Goal: Entertainment & Leisure: Consume media (video, audio)

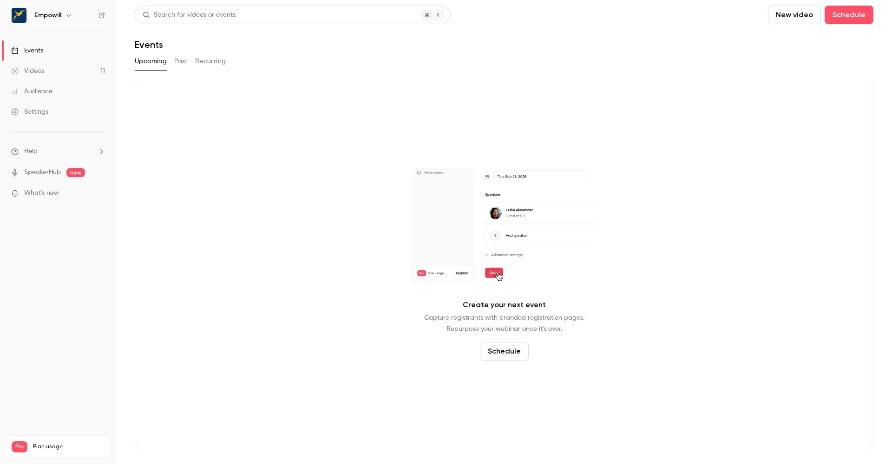
click at [49, 74] on link "Videos 11" at bounding box center [58, 71] width 116 height 20
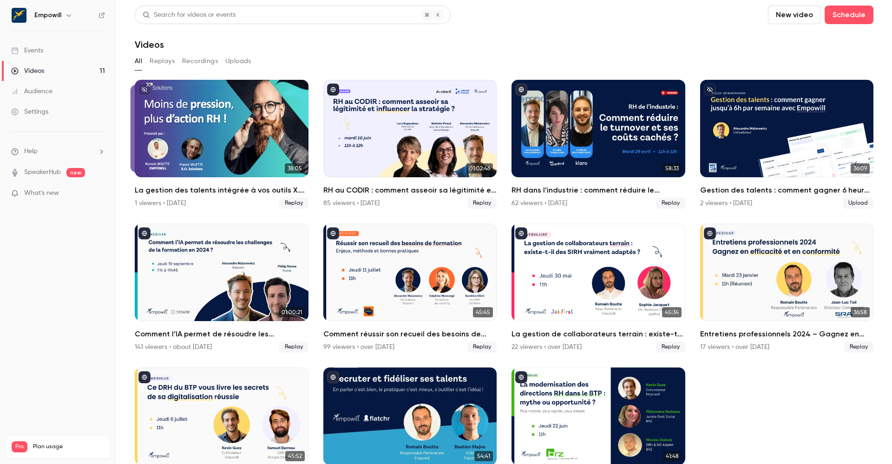
click at [53, 55] on link "Events" at bounding box center [58, 50] width 116 height 20
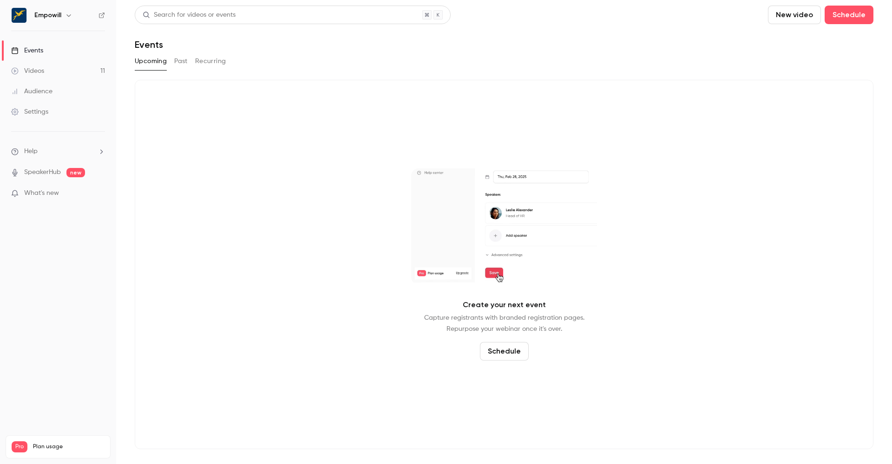
click at [45, 68] on link "Videos 11" at bounding box center [58, 71] width 116 height 20
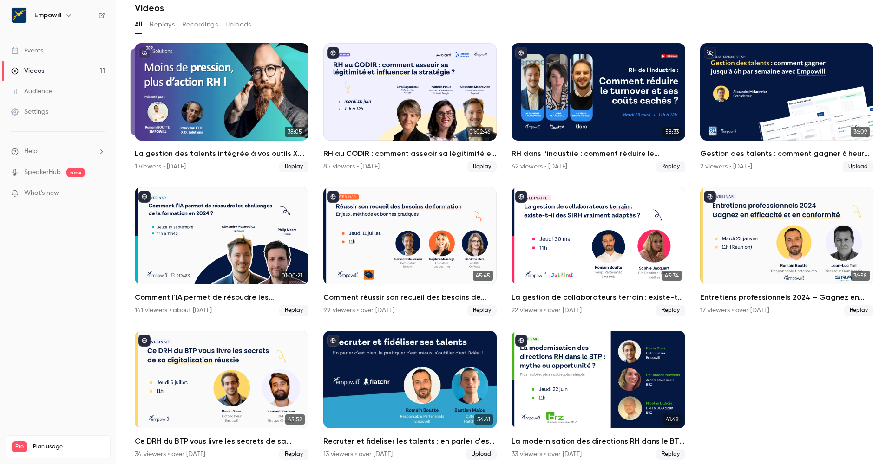
scroll to position [42, 0]
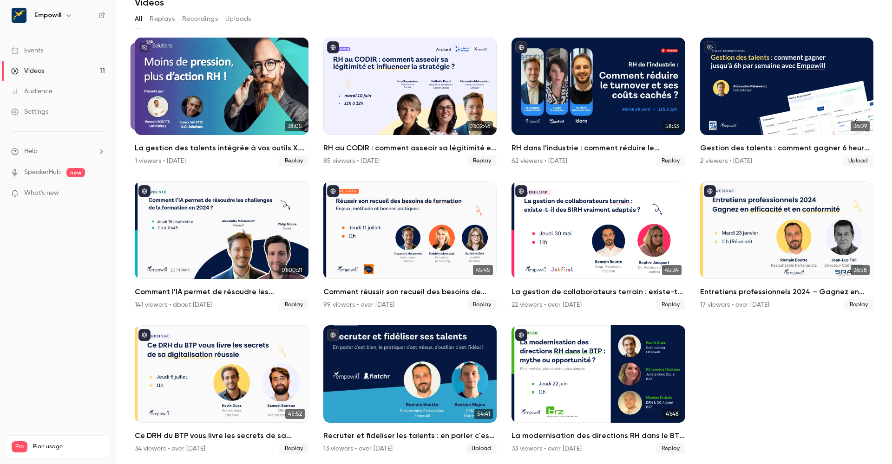
click at [67, 17] on icon "button" at bounding box center [68, 15] width 7 height 7
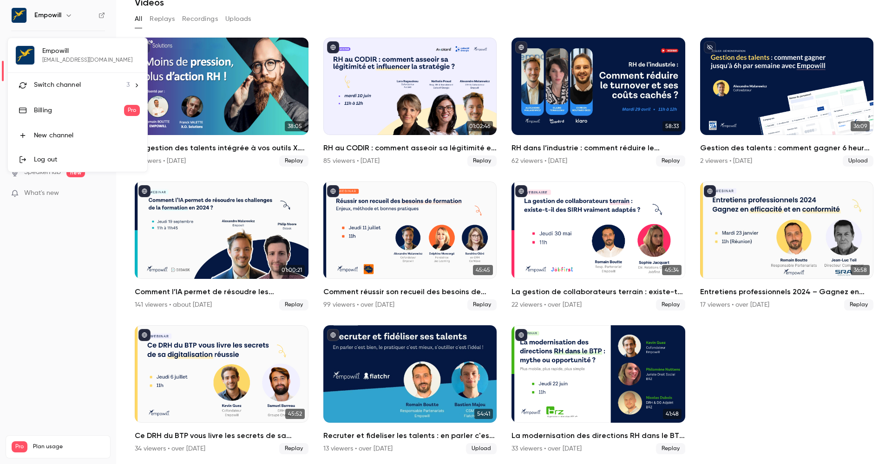
click at [138, 88] on icon at bounding box center [136, 85] width 7 height 7
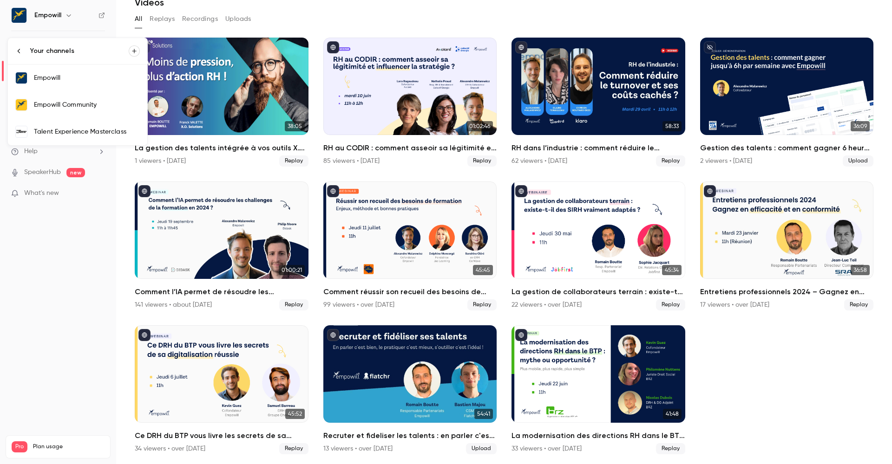
click at [92, 131] on div "Talent Experience Masterclass" at bounding box center [87, 131] width 106 height 9
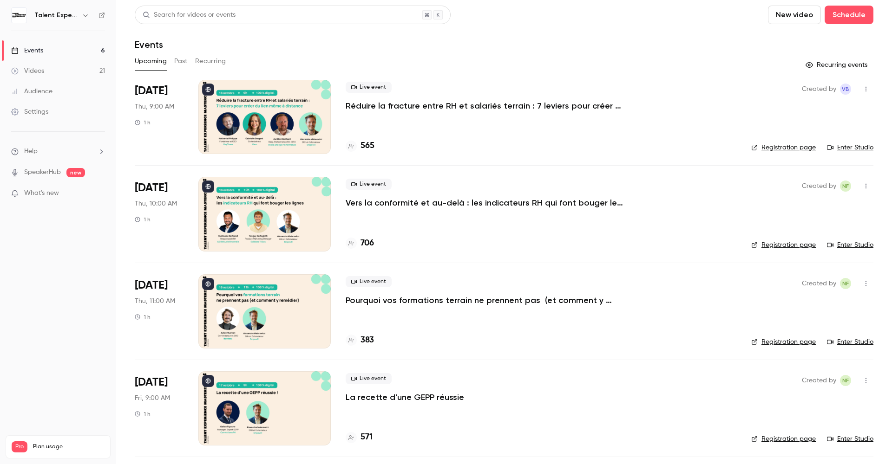
click at [90, 71] on link "Videos 21" at bounding box center [58, 71] width 116 height 20
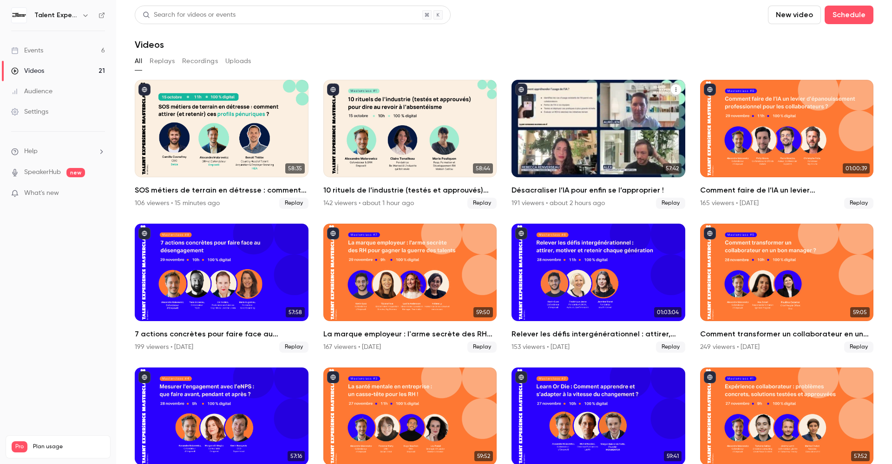
click at [580, 131] on div "Désacraliser l’IA pour enfin se l’approprier !" at bounding box center [598, 129] width 174 height 98
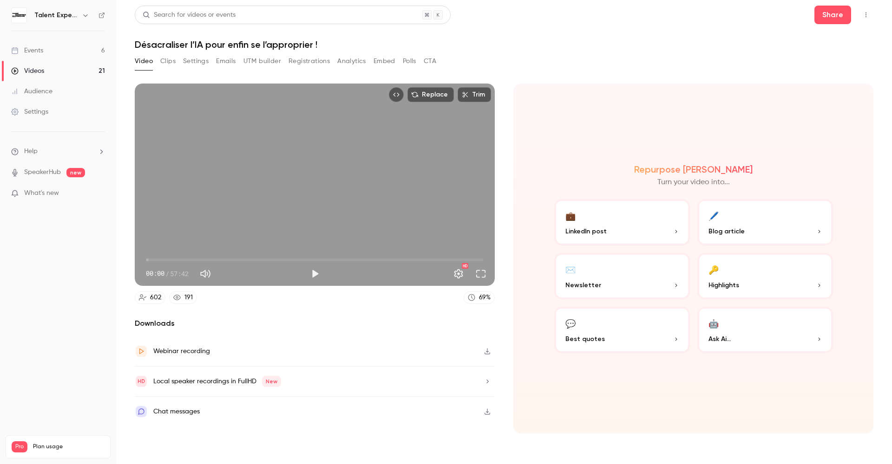
click at [170, 57] on button "Clips" at bounding box center [167, 61] width 15 height 15
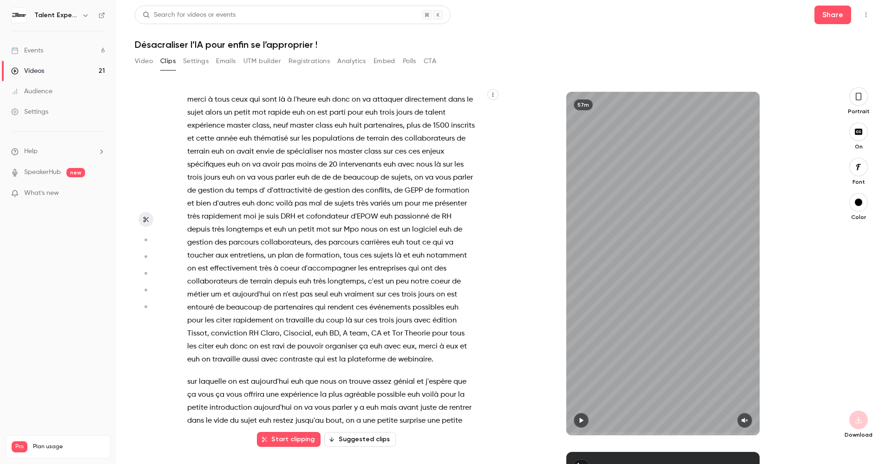
scroll to position [43, 0]
click at [144, 55] on button "Video" at bounding box center [144, 61] width 18 height 15
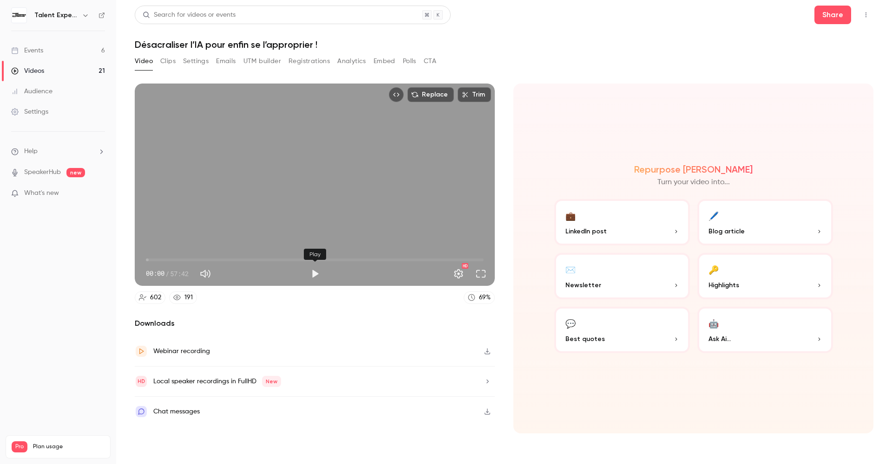
click at [310, 276] on button "Play" at bounding box center [315, 274] width 19 height 19
click at [310, 275] on button "Pause" at bounding box center [315, 274] width 19 height 19
click at [310, 275] on button "Play" at bounding box center [315, 274] width 19 height 19
click at [311, 275] on button "Pause" at bounding box center [315, 274] width 19 height 19
click at [311, 275] on button "Play" at bounding box center [315, 274] width 19 height 19
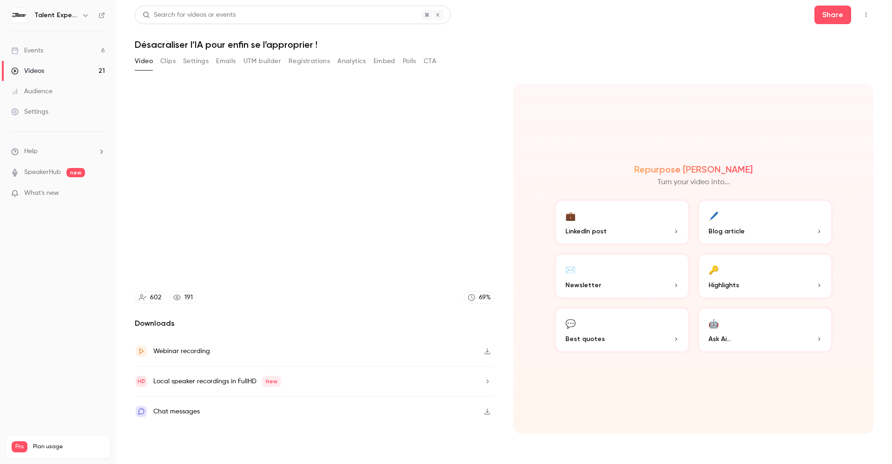
type input "***"
click at [173, 62] on button "Clips" at bounding box center [167, 61] width 15 height 15
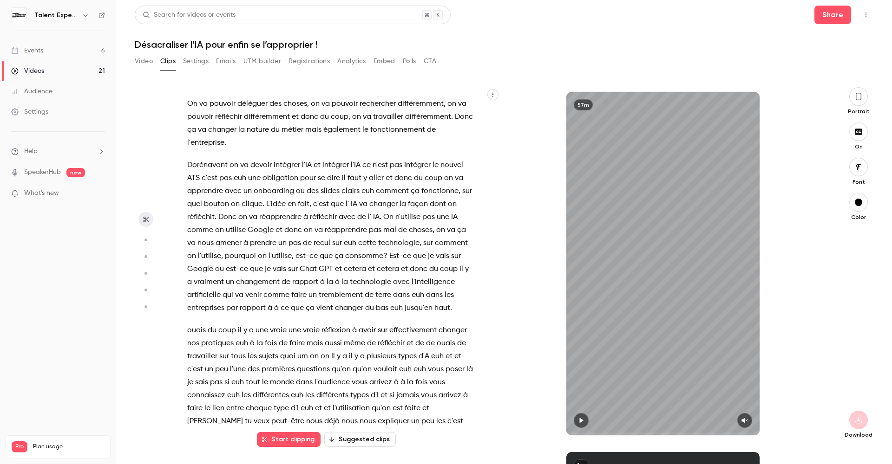
scroll to position [1673, 0]
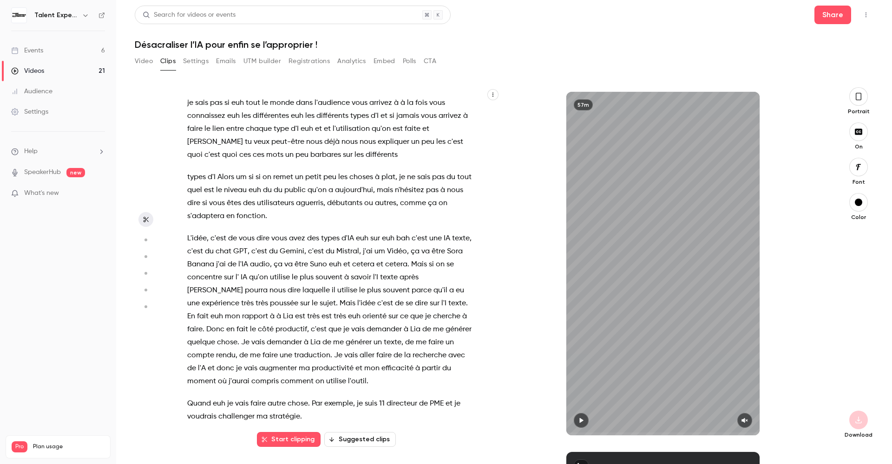
click at [290, 232] on span "avez" at bounding box center [297, 238] width 16 height 13
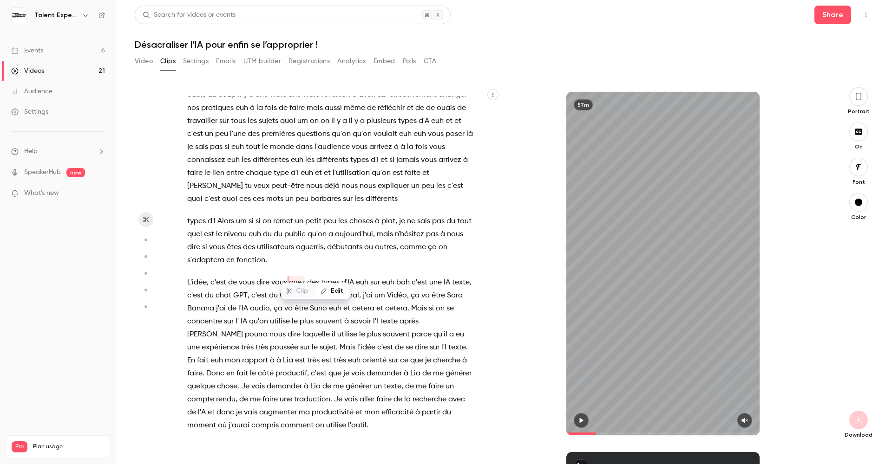
drag, startPoint x: 581, startPoint y: 419, endPoint x: 605, endPoint y: 434, distance: 28.0
click at [581, 419] on icon "button" at bounding box center [580, 421] width 7 height 7
click at [583, 421] on icon "button" at bounding box center [580, 421] width 7 height 7
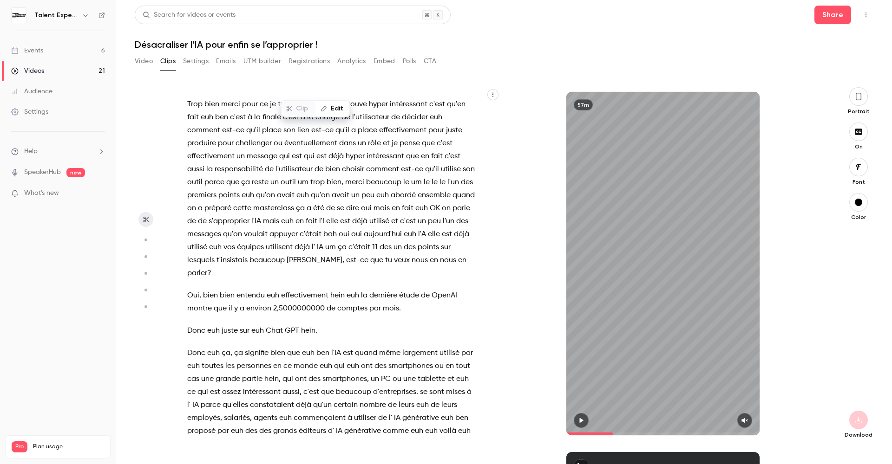
scroll to position [2764, 0]
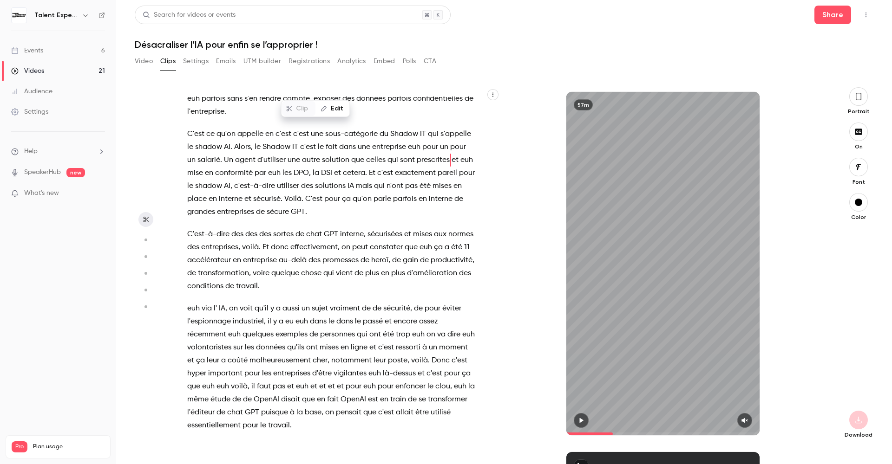
drag, startPoint x: 607, startPoint y: 433, endPoint x: 597, endPoint y: 432, distance: 10.8
click at [597, 432] on span at bounding box center [662, 434] width 193 height 15
type input "*****"
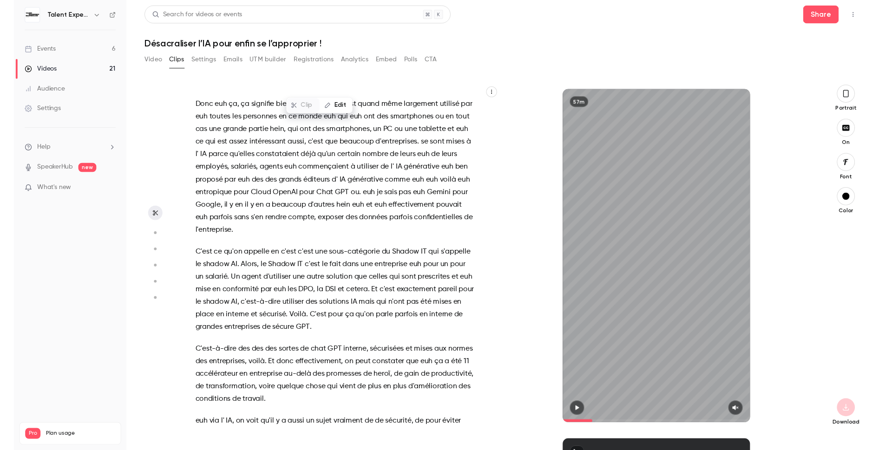
scroll to position [2638, 0]
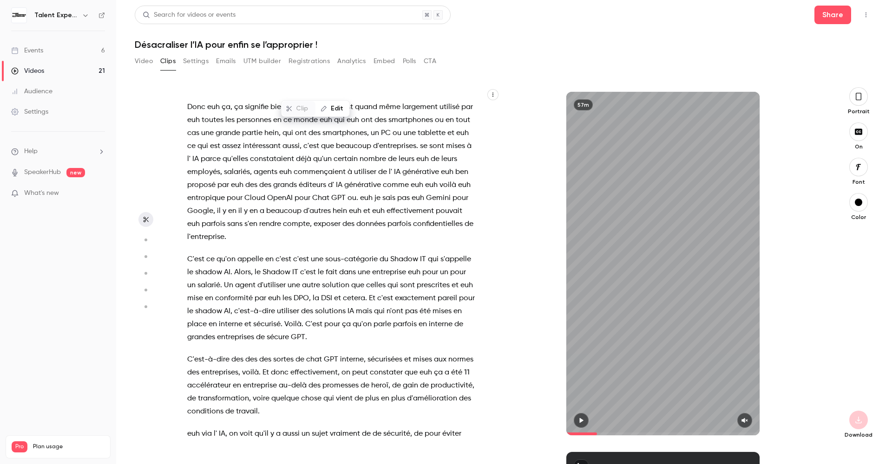
click at [140, 65] on button "Video" at bounding box center [144, 61] width 18 height 15
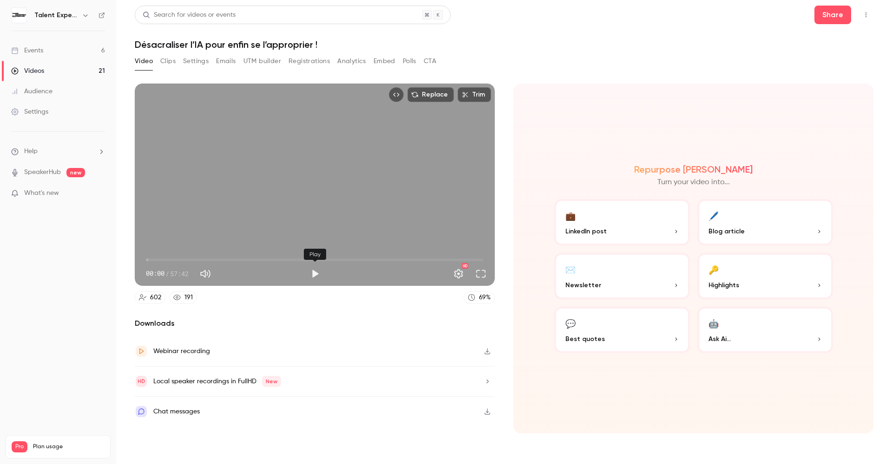
click at [311, 275] on button "Play" at bounding box center [315, 274] width 19 height 19
click at [174, 261] on span "04:50" at bounding box center [315, 260] width 338 height 15
click at [225, 257] on span "13:34" at bounding box center [315, 260] width 338 height 15
click at [237, 258] on span "13:36" at bounding box center [315, 260] width 338 height 15
click at [244, 257] on span "16:44" at bounding box center [315, 260] width 338 height 15
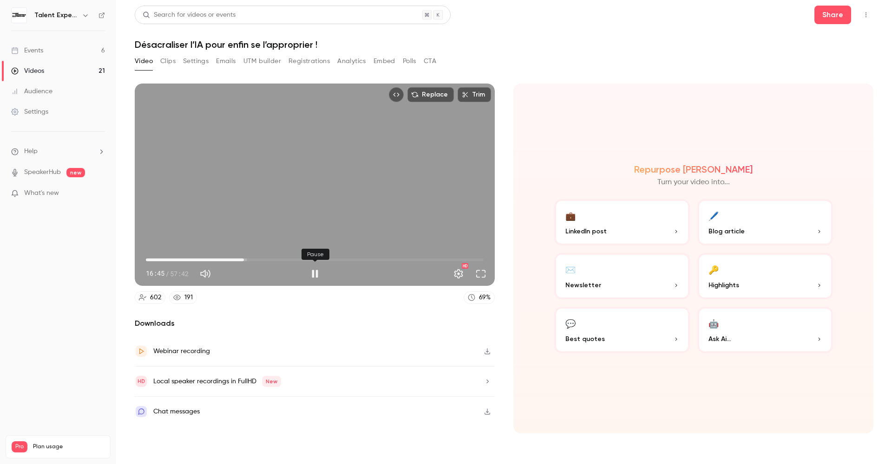
click at [318, 270] on button "Pause" at bounding box center [315, 274] width 19 height 19
type input "******"
click at [160, 62] on button "Clips" at bounding box center [167, 61] width 15 height 15
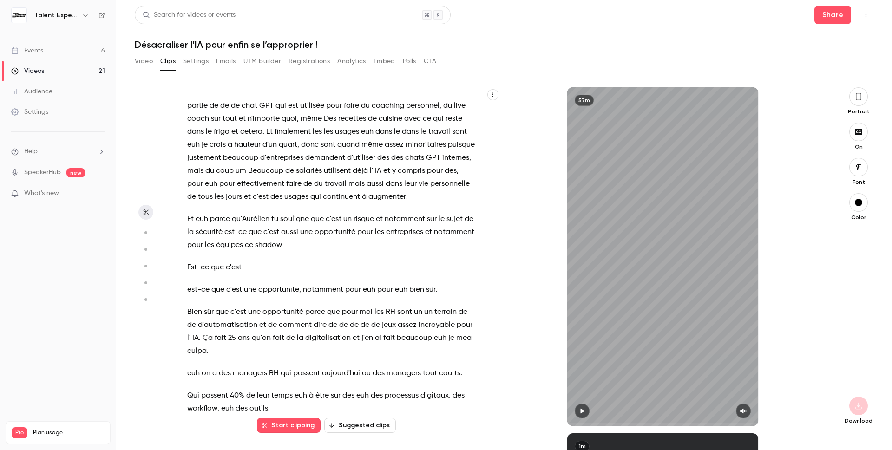
scroll to position [3223, 0]
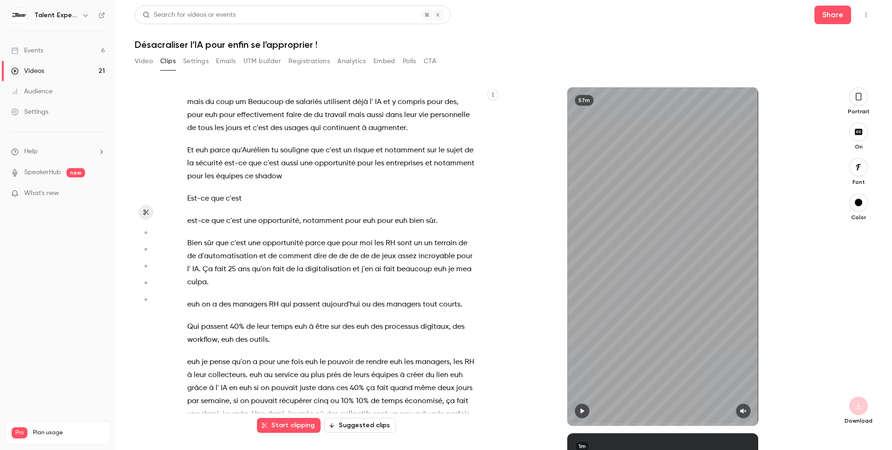
click at [365, 237] on span "moi" at bounding box center [365, 243] width 13 height 13
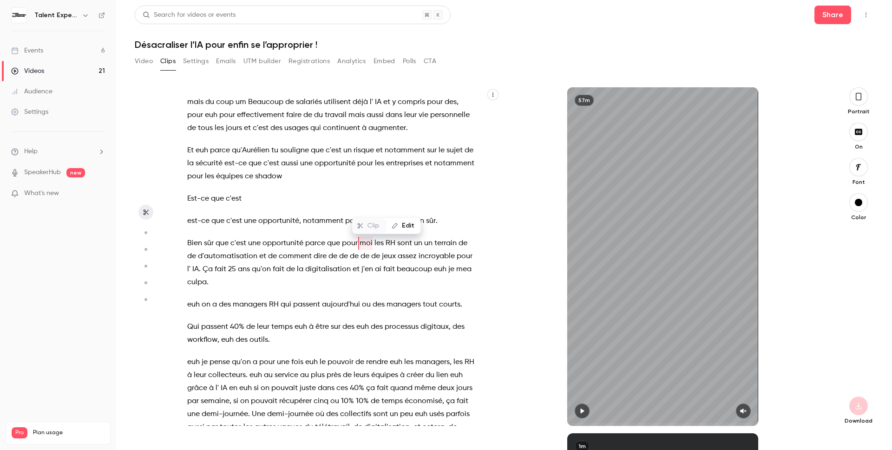
scroll to position [3165, 0]
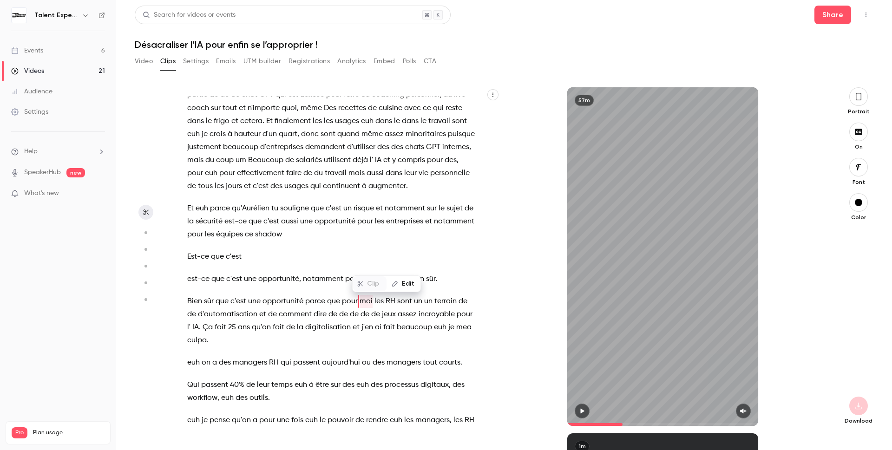
click at [583, 408] on icon "button" at bounding box center [581, 411] width 7 height 7
click at [744, 413] on icon "button" at bounding box center [742, 411] width 7 height 7
click at [615, 424] on span at bounding box center [591, 424] width 48 height 3
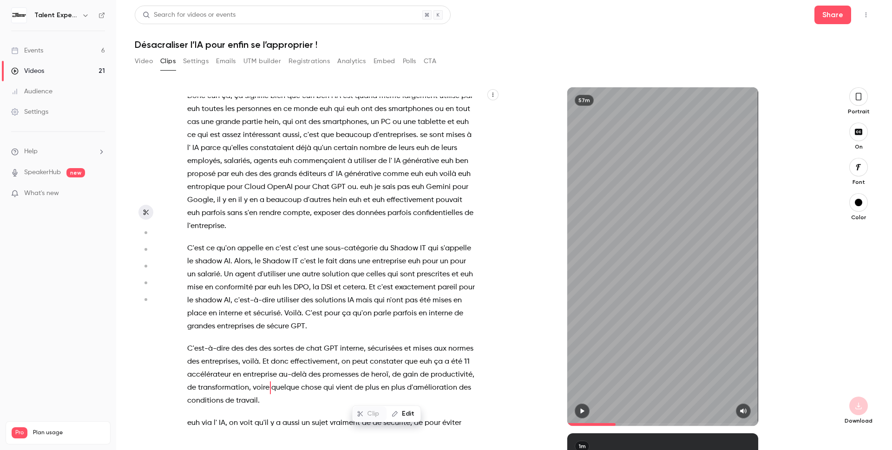
scroll to position [2652, 0]
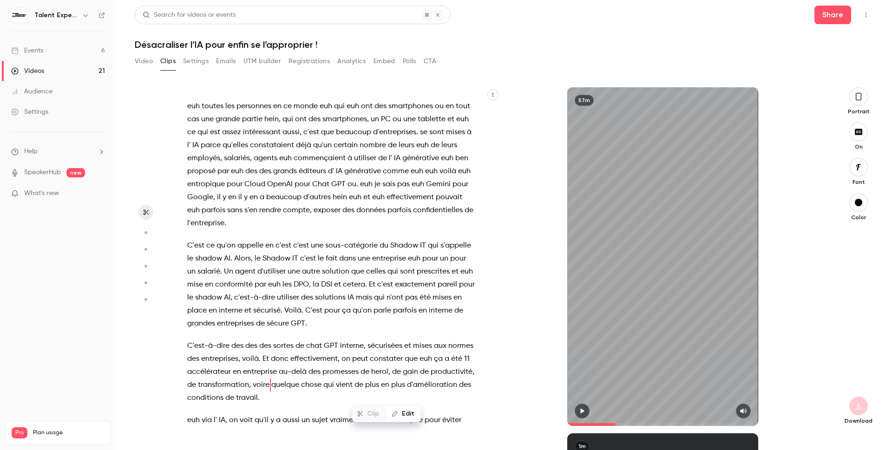
click at [809, 0] on html "Talent Experience Masterclass Events 6 Videos 21 Audience Settings Help Speaker…" at bounding box center [446, 225] width 892 height 450
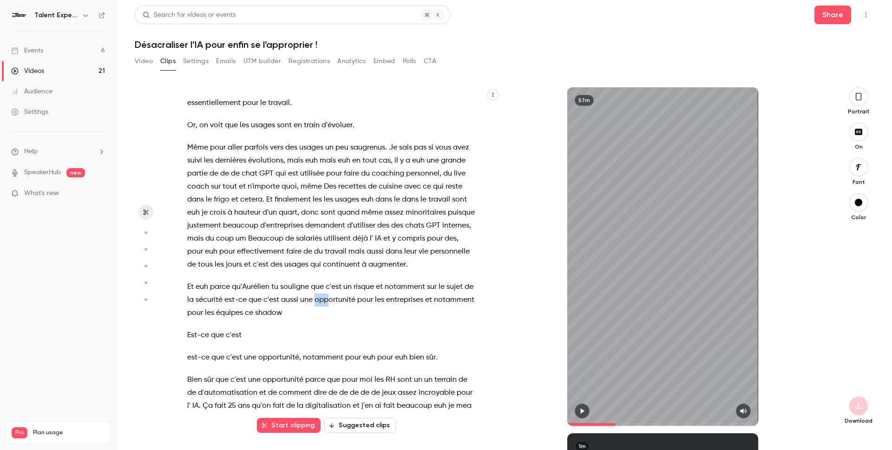
click at [294, 281] on span "souligne" at bounding box center [294, 287] width 29 height 13
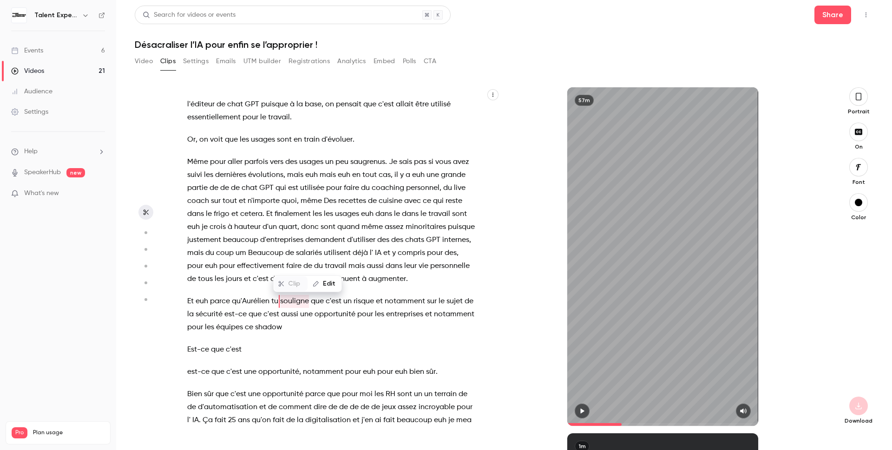
click at [186, 262] on div "Et on est live , bonjour à tous , bienvenue euh bienvenue , je suis ravi de vou…" at bounding box center [336, 261] width 320 height 329
click at [187, 262] on div "Et on est live , bonjour à tous , bienvenue euh bienvenue , je suis ravi de vou…" at bounding box center [336, 261] width 320 height 329
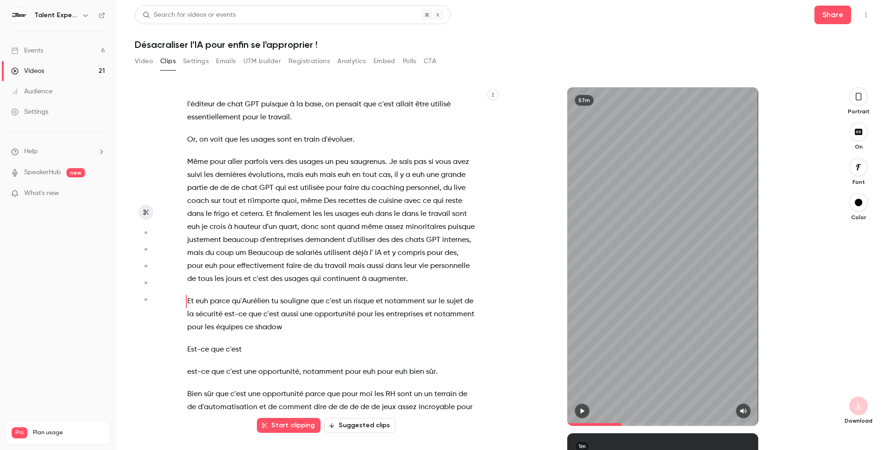
click at [583, 411] on icon "button" at bounding box center [583, 411] width 4 height 5
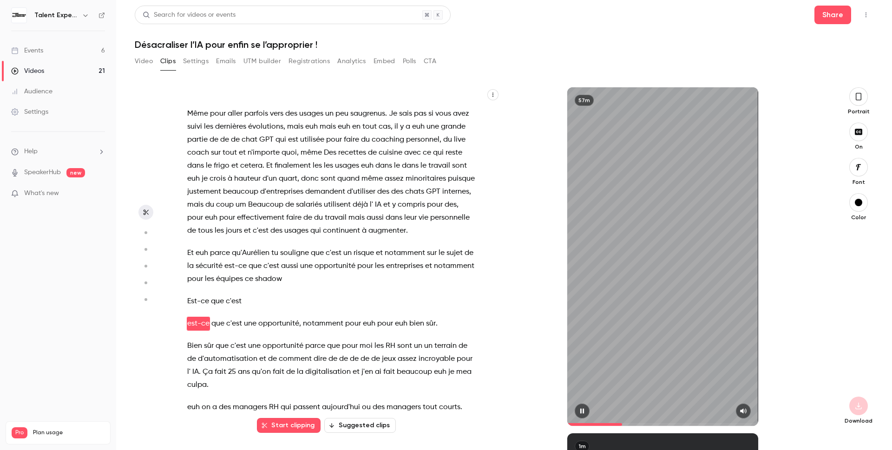
scroll to position [3143, 0]
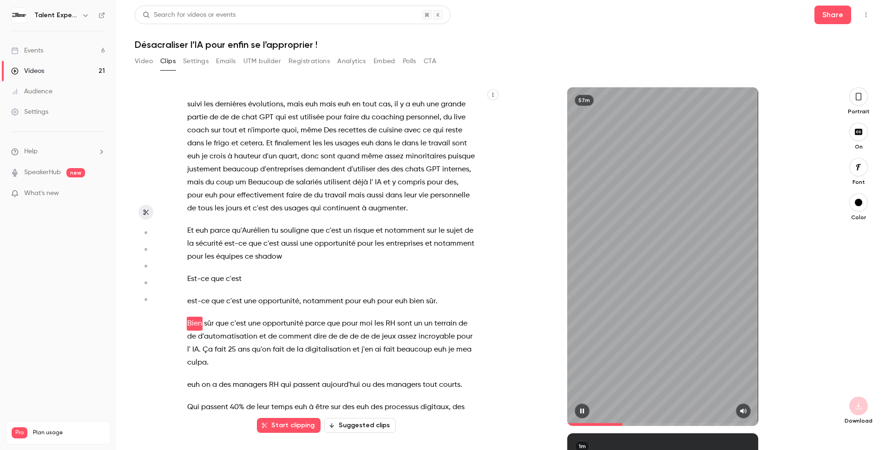
click at [583, 411] on icon "button" at bounding box center [582, 411] width 4 height 5
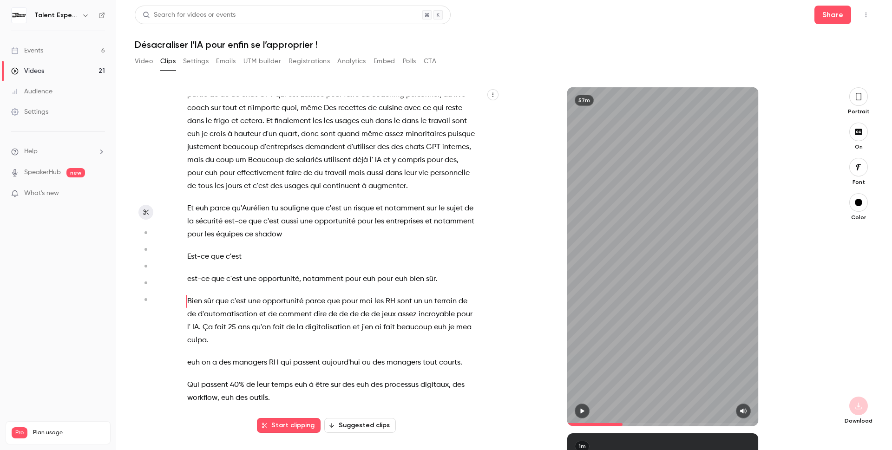
click at [579, 411] on icon "button" at bounding box center [581, 411] width 7 height 7
click at [580, 411] on icon "button" at bounding box center [581, 411] width 7 height 7
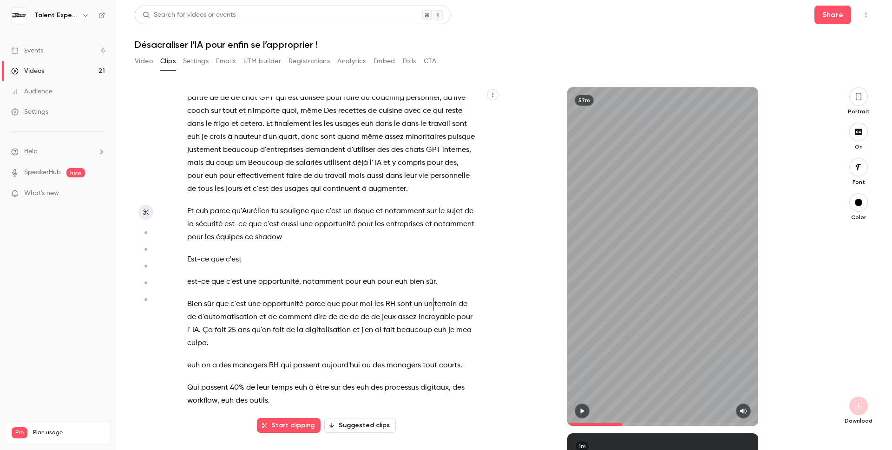
scroll to position [3163, 0]
click at [200, 310] on span "d'automatisation" at bounding box center [227, 316] width 59 height 13
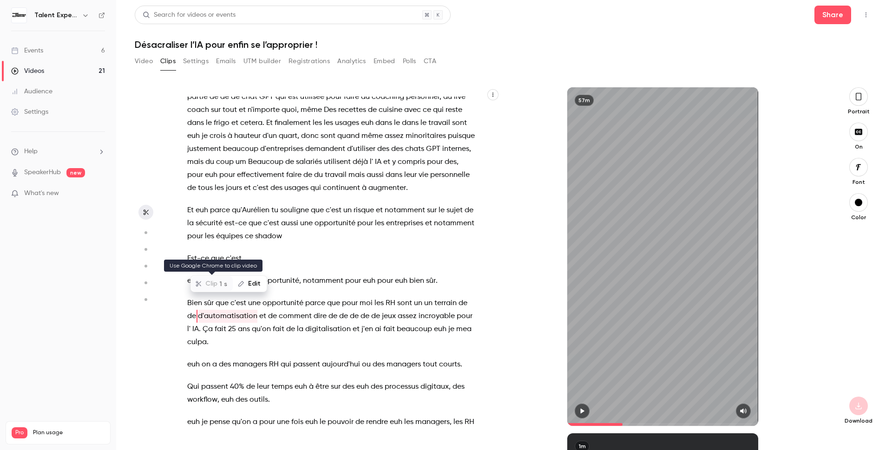
scroll to position [3178, 0]
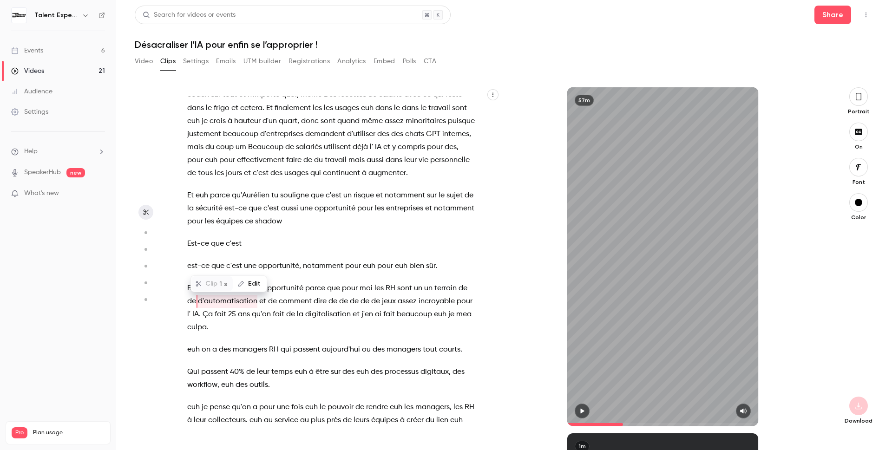
click at [297, 282] on span "opportunité" at bounding box center [282, 288] width 41 height 13
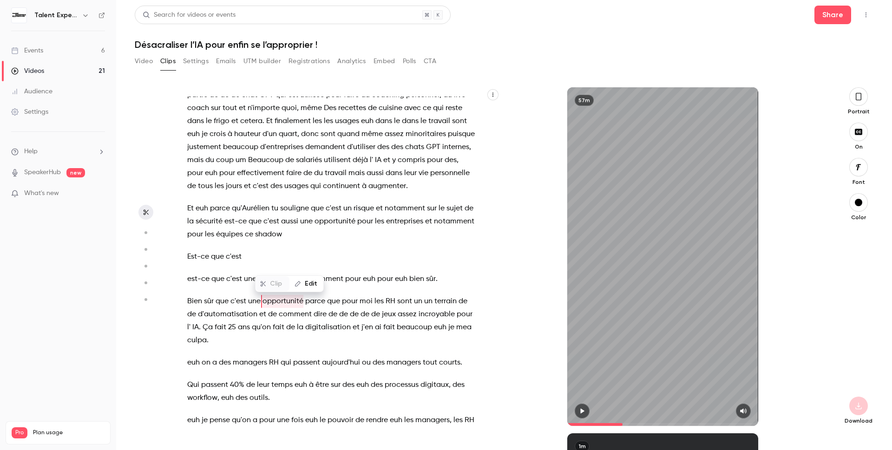
click at [203, 308] on span "d'automatisation" at bounding box center [227, 314] width 59 height 13
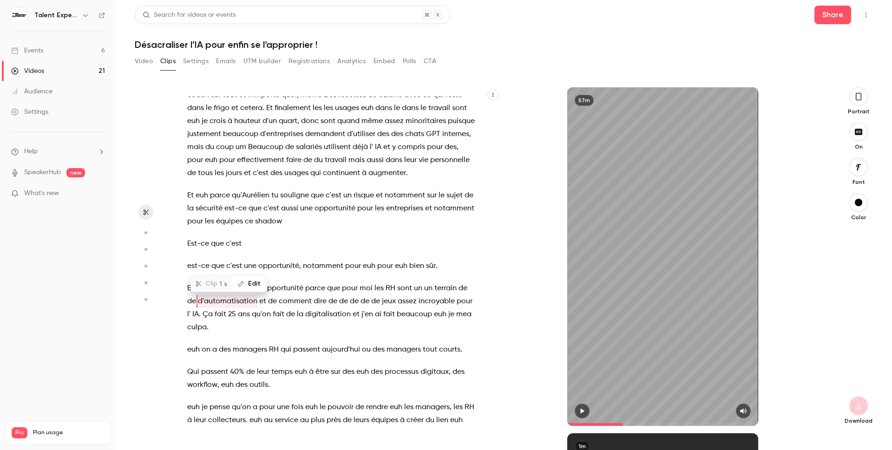
click at [199, 274] on div "Clip 1 s Edit" at bounding box center [232, 284] width 69 height 30
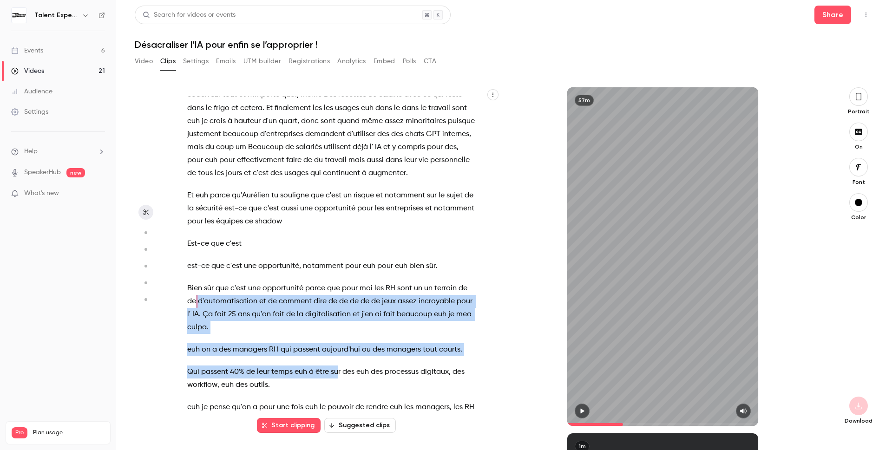
drag, startPoint x: 195, startPoint y: 261, endPoint x: 340, endPoint y: 335, distance: 162.4
click at [340, 335] on div "Et on est live , bonjour à tous , bienvenue euh bienvenue , je suis ravi de vou…" at bounding box center [336, 261] width 320 height 329
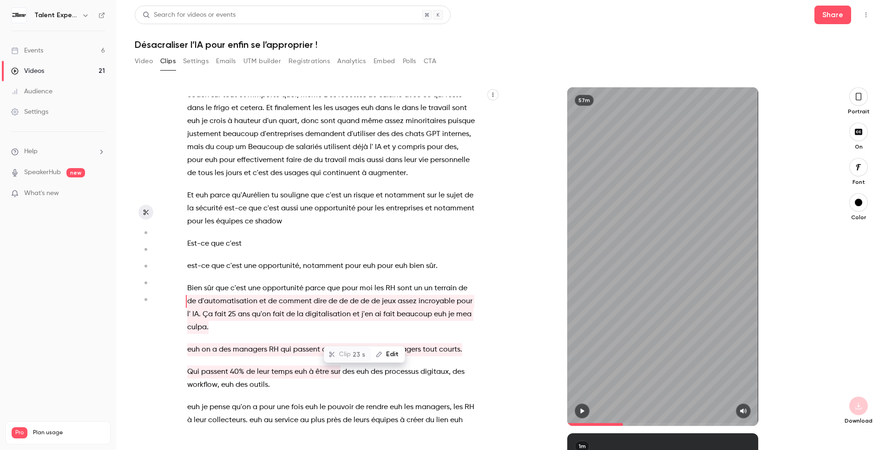
click at [262, 282] on span "opportunité" at bounding box center [282, 288] width 41 height 13
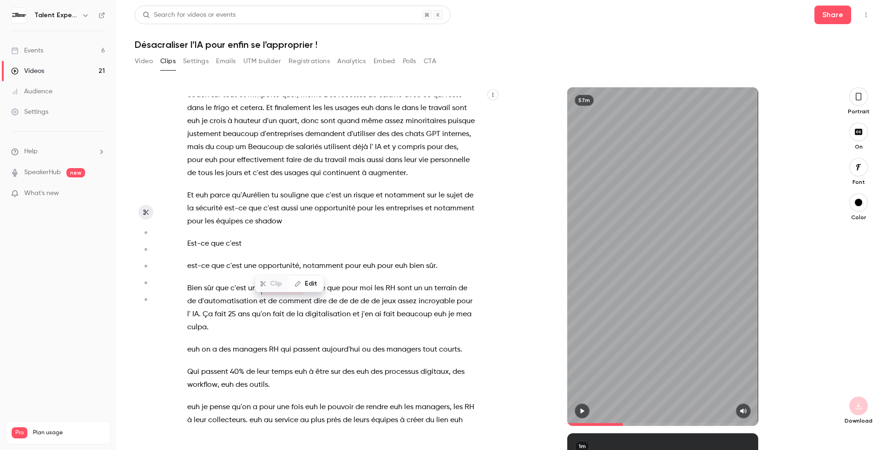
scroll to position [3165, 0]
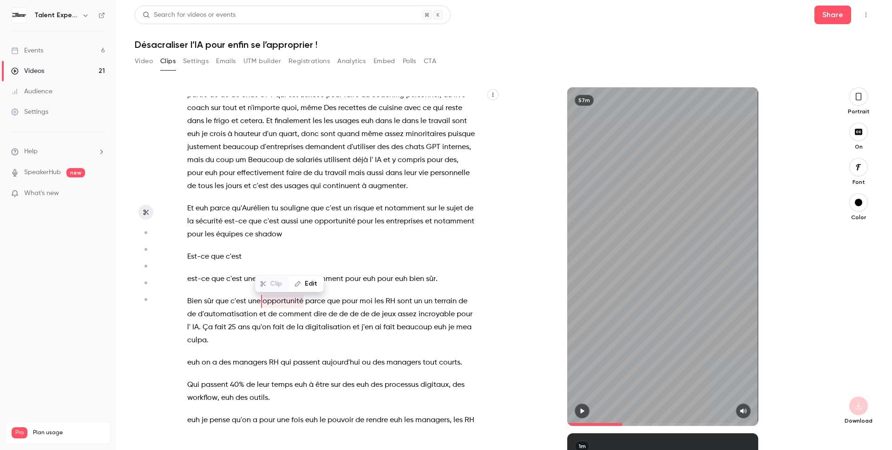
click at [585, 409] on icon "button" at bounding box center [581, 411] width 7 height 7
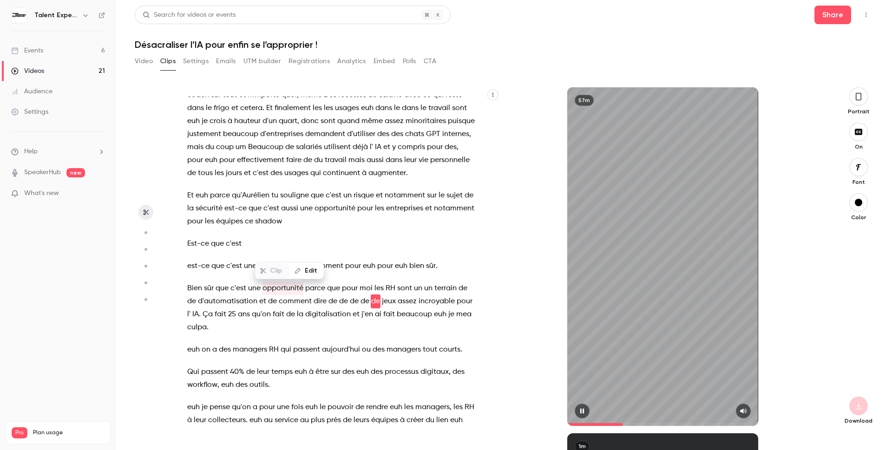
click at [585, 409] on icon "button" at bounding box center [581, 411] width 7 height 7
click at [583, 409] on icon "button" at bounding box center [581, 411] width 7 height 7
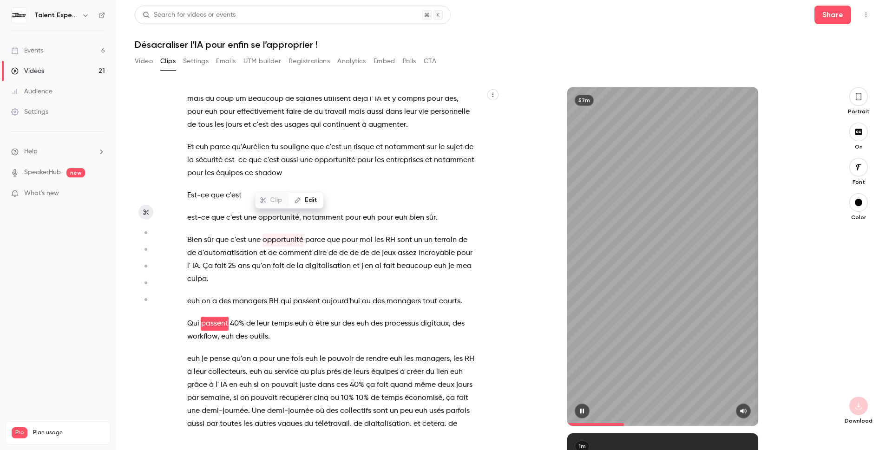
scroll to position [3249, 0]
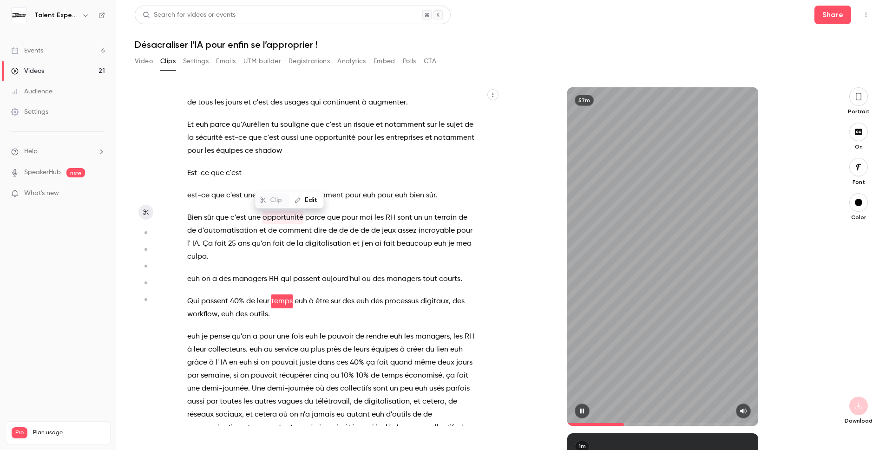
click at [583, 409] on icon "button" at bounding box center [582, 411] width 4 height 5
click at [585, 411] on icon "button" at bounding box center [581, 411] width 7 height 7
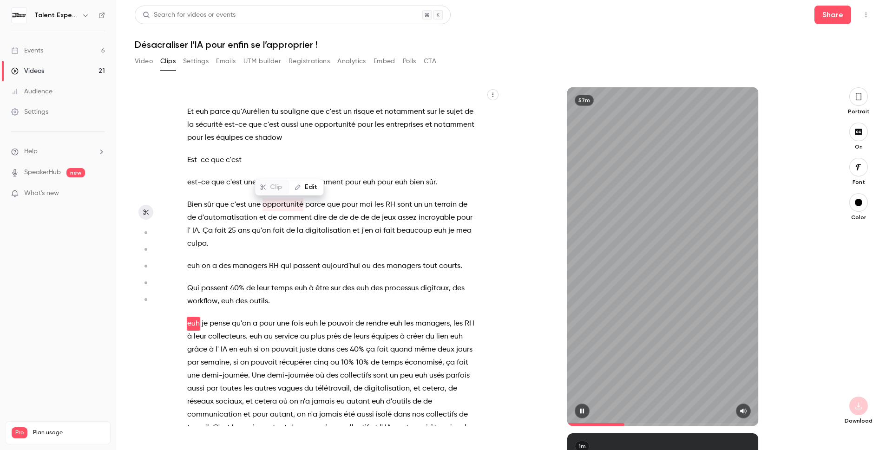
click at [585, 411] on icon "button" at bounding box center [581, 411] width 7 height 7
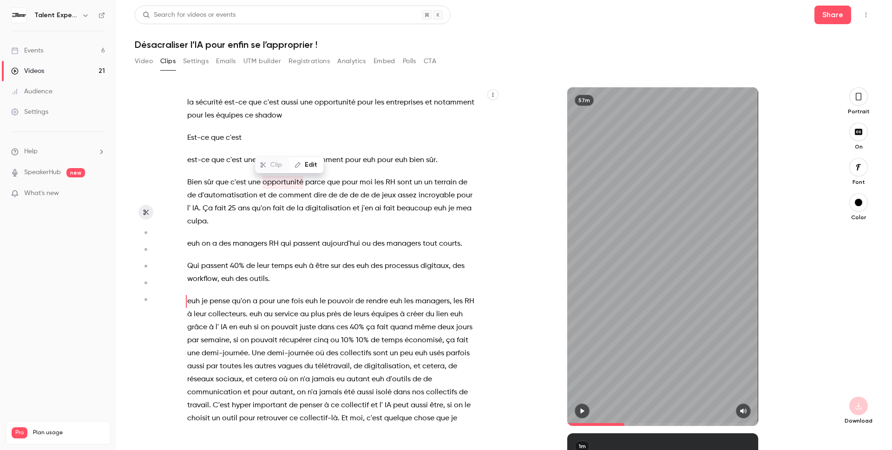
click at [580, 411] on icon "button" at bounding box center [581, 411] width 7 height 7
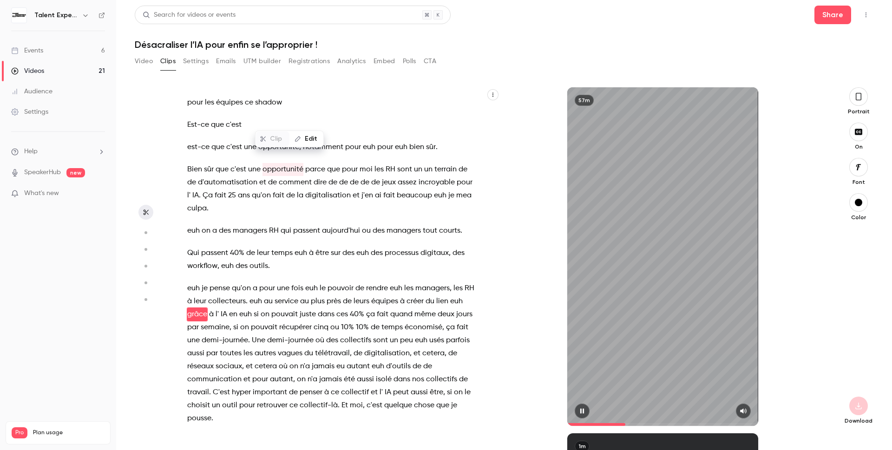
scroll to position [3310, 0]
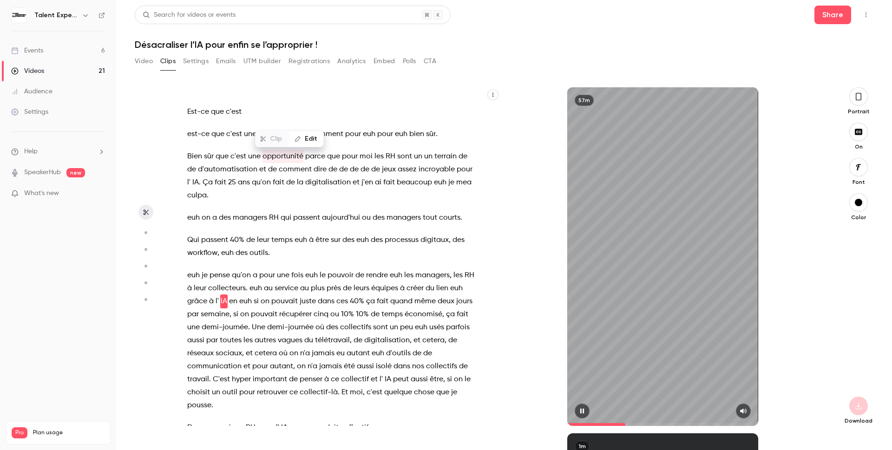
click at [580, 411] on icon "button" at bounding box center [581, 411] width 7 height 7
click at [380, 373] on span "l'" at bounding box center [380, 379] width 3 height 13
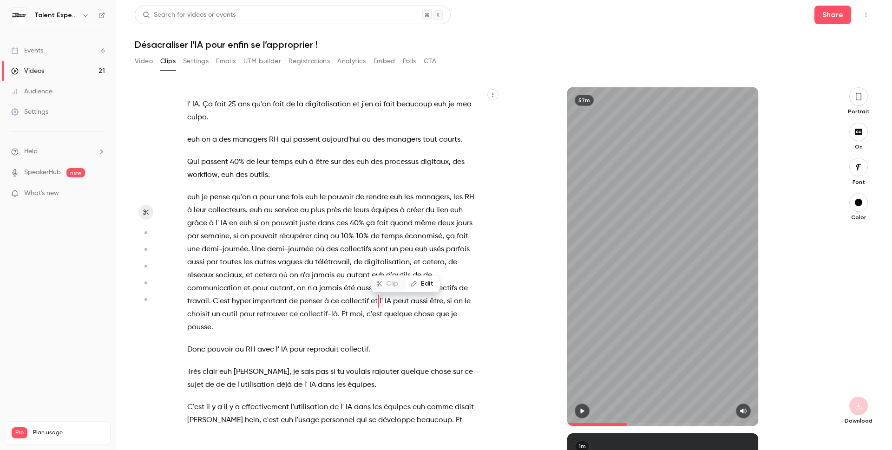
click at [376, 366] on p "Très clair euh [PERSON_NAME] , je sais pas si tu voulais rajouter quelque chose…" at bounding box center [330, 379] width 287 height 26
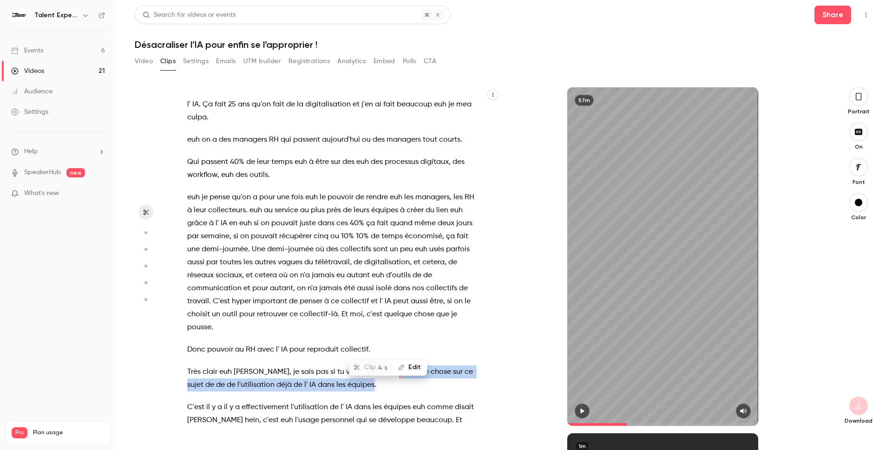
scroll to position [3459, 0]
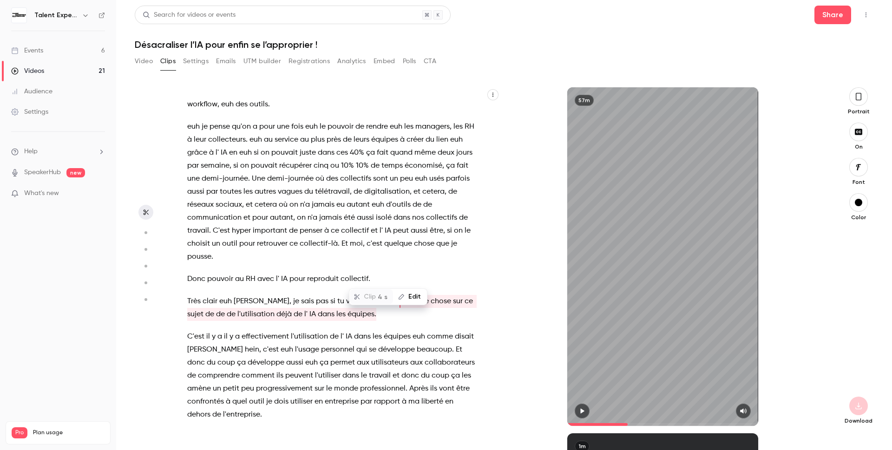
type input "******"
